Goal: Task Accomplishment & Management: Manage account settings

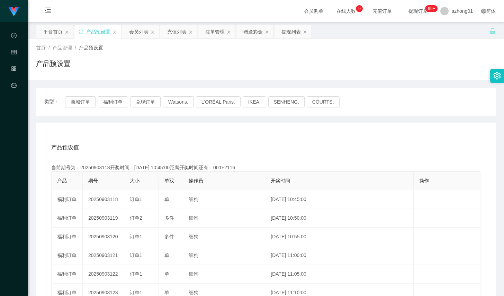
click at [93, 30] on div "产品预设置" at bounding box center [98, 31] width 24 height 13
click at [110, 105] on button "福利订单" at bounding box center [113, 101] width 30 height 11
click at [213, 31] on div "注单管理" at bounding box center [214, 31] width 19 height 13
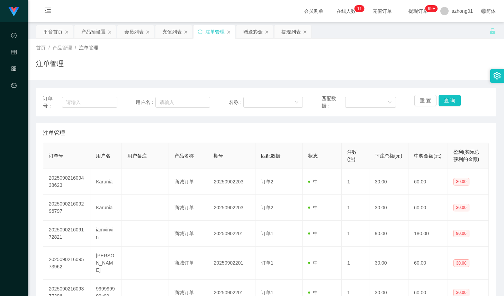
click at [293, 146] on th "匹配数据" at bounding box center [278, 156] width 47 height 26
click at [171, 103] on input "text" at bounding box center [182, 102] width 55 height 11
paste input "AndyWoo"
type input "AndyWoo"
click at [451, 98] on button "查 询" at bounding box center [449, 100] width 22 height 11
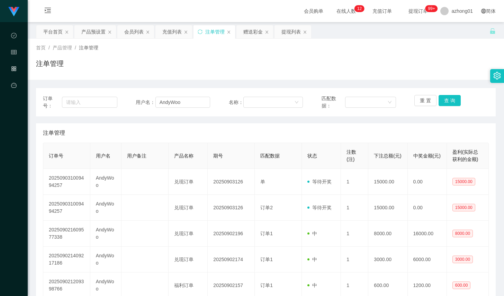
click at [360, 76] on div "首页 / 产品管理 / 注单管理 / 注单管理" at bounding box center [266, 59] width 476 height 41
click at [192, 99] on input "AndyWoo" at bounding box center [182, 102] width 55 height 11
click at [191, 99] on input "AndyWoo" at bounding box center [182, 102] width 55 height 11
click at [139, 35] on div "会员列表" at bounding box center [133, 31] width 19 height 13
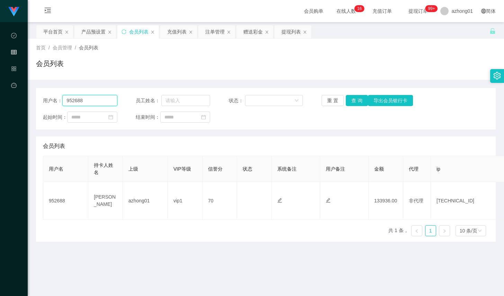
click at [109, 101] on input "952688" at bounding box center [89, 100] width 55 height 11
drag, startPoint x: 109, startPoint y: 101, endPoint x: 206, endPoint y: 91, distance: 97.7
click at [109, 101] on input "952688" at bounding box center [89, 100] width 55 height 11
paste input "AndyWoo"
type input "AndyWoo"
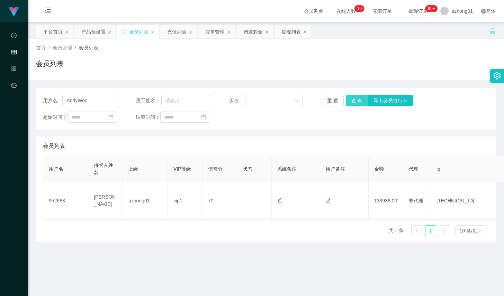
click at [352, 104] on button "查 询" at bounding box center [356, 100] width 22 height 11
click at [359, 99] on button "查 询" at bounding box center [356, 100] width 22 height 11
click at [358, 100] on button "查 询" at bounding box center [356, 100] width 22 height 11
click at [212, 30] on div "注单管理" at bounding box center [214, 31] width 19 height 13
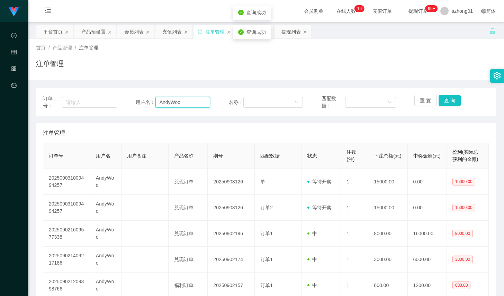
click at [176, 106] on input "AndyWoo" at bounding box center [182, 102] width 55 height 11
click at [445, 103] on button "查 询" at bounding box center [449, 100] width 22 height 11
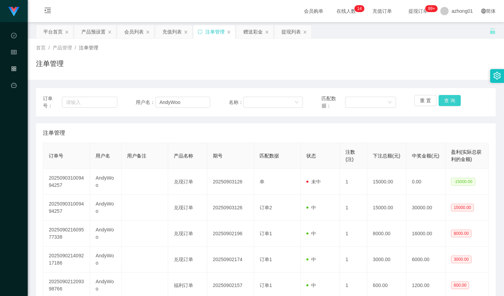
click at [446, 102] on button "查 询" at bounding box center [449, 100] width 22 height 11
click at [257, 34] on div "赠送彩金" at bounding box center [252, 31] width 19 height 13
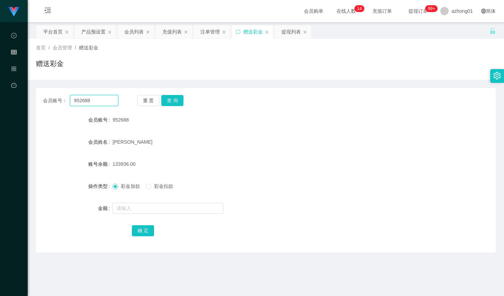
click at [114, 100] on input "952688" at bounding box center [94, 100] width 48 height 11
paste input "AndyWoo"
type input "AndyWoo"
click at [172, 97] on button "查 询" at bounding box center [172, 100] width 22 height 11
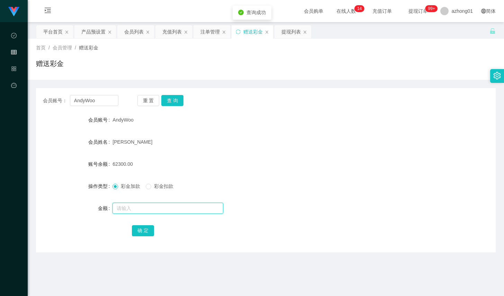
click at [134, 205] on input "text" at bounding box center [167, 208] width 111 height 11
type input "15000"
click at [149, 230] on button "确 定" at bounding box center [143, 230] width 22 height 11
click at [172, 102] on button "查 询" at bounding box center [172, 100] width 22 height 11
click at [202, 34] on div "注单管理" at bounding box center [209, 31] width 19 height 13
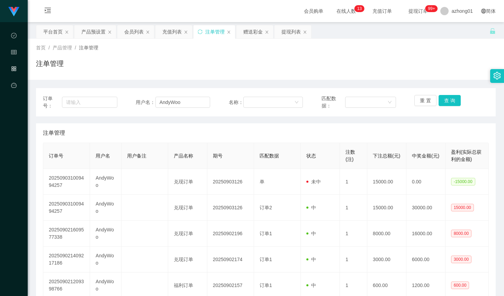
click at [170, 108] on div "用户名： AndyWoo" at bounding box center [173, 102] width 74 height 15
click at [173, 106] on input "AndyWoo" at bounding box center [182, 102] width 55 height 11
click at [445, 102] on button "查 询" at bounding box center [449, 100] width 22 height 11
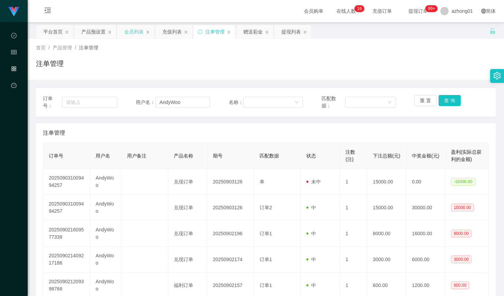
click at [139, 33] on div "会员列表" at bounding box center [133, 31] width 19 height 13
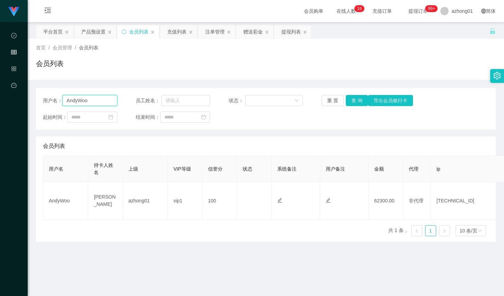
click at [96, 103] on input "AndyWoo" at bounding box center [89, 100] width 55 height 11
click at [359, 100] on button "查 询" at bounding box center [356, 100] width 22 height 11
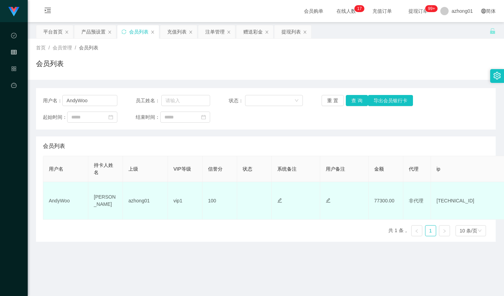
click at [256, 201] on td "正常 禁止登录 禁止投注" at bounding box center [254, 201] width 35 height 38
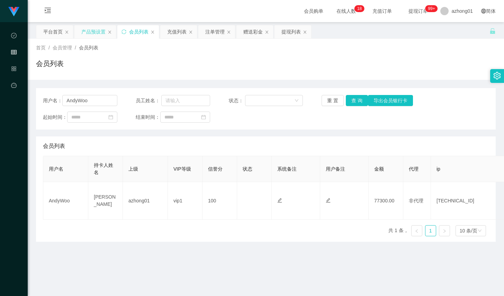
click at [83, 37] on div "产品预设置" at bounding box center [93, 31] width 24 height 13
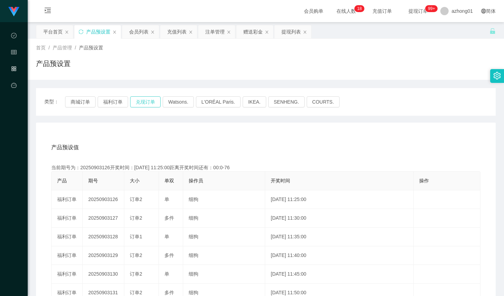
click at [139, 102] on button "兑现订单" at bounding box center [145, 101] width 30 height 11
